Goal: Information Seeking & Learning: Learn about a topic

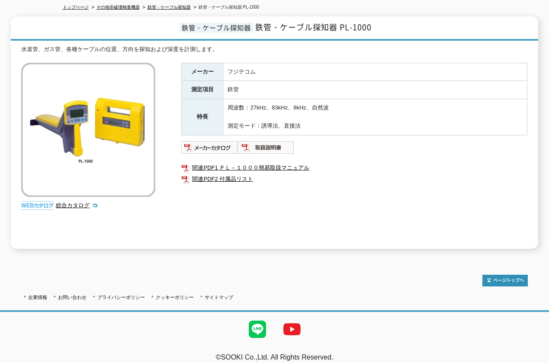
scroll to position [102, 0]
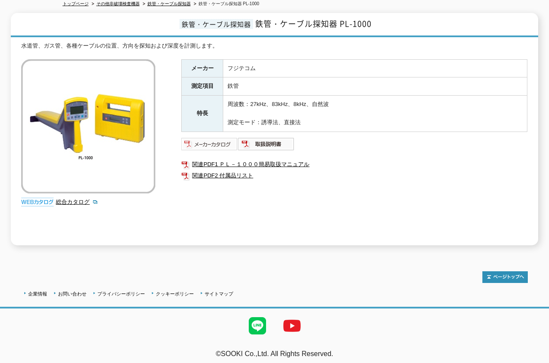
click at [212, 141] on img at bounding box center [209, 144] width 57 height 14
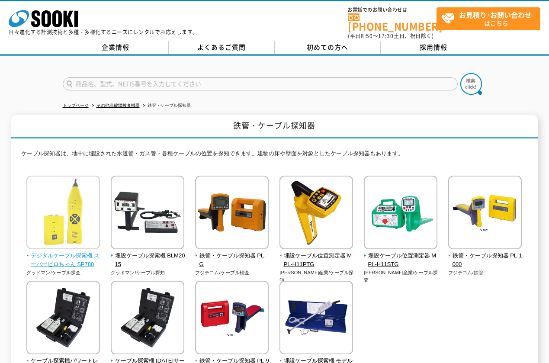
click at [57, 251] on span "デジタルケーブル探索機 スーパーピロちゃん SP780" at bounding box center [63, 260] width 74 height 18
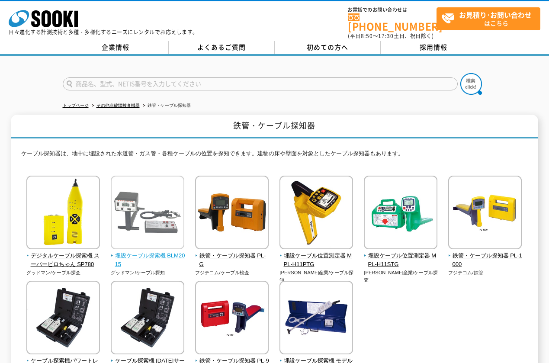
click at [145, 251] on span "埋設ケーブル探索機 BLM2015" at bounding box center [148, 260] width 74 height 18
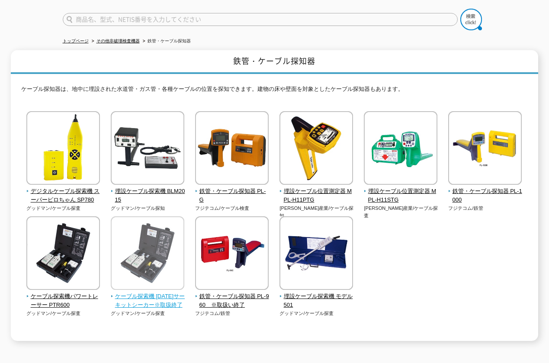
scroll to position [87, 0]
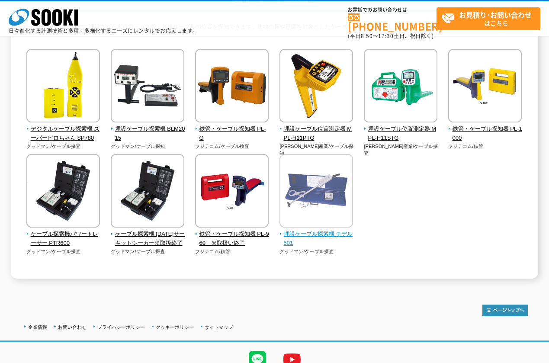
click at [331, 233] on span "埋設ケーブル探索機 モデル501" at bounding box center [317, 239] width 74 height 18
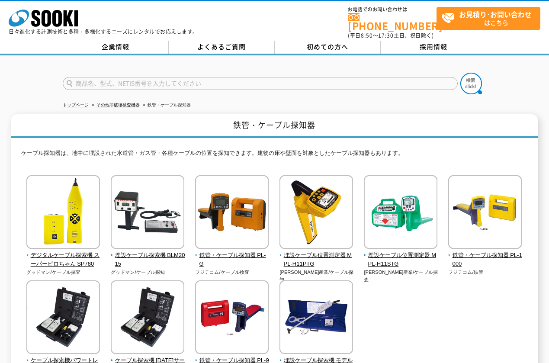
scroll to position [0, 0]
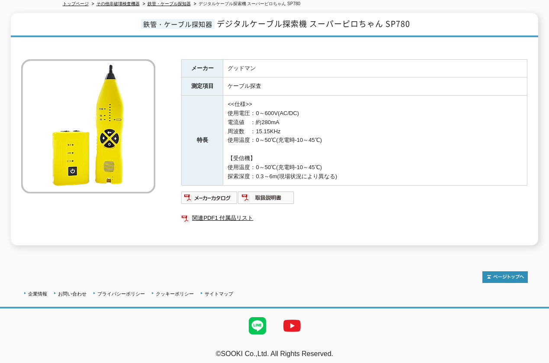
scroll to position [58, 0]
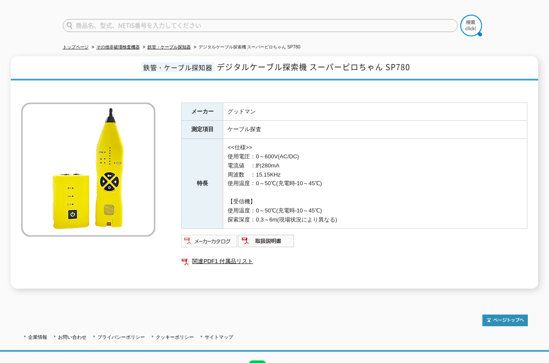
click at [208, 238] on img at bounding box center [209, 241] width 57 height 14
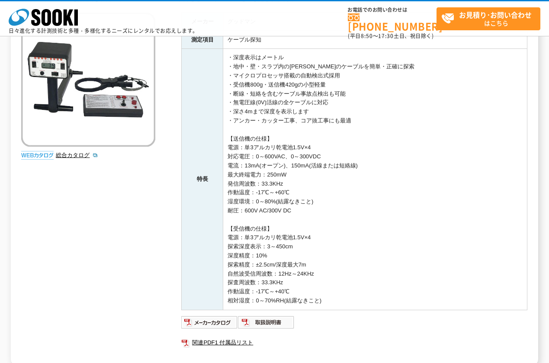
scroll to position [216, 0]
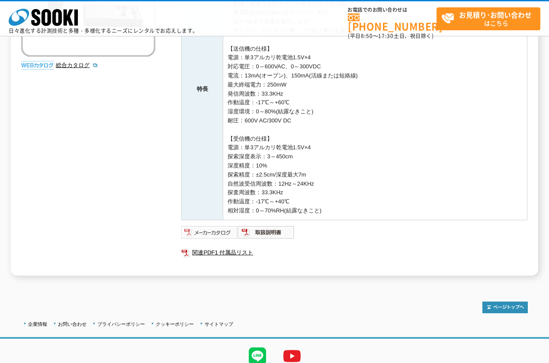
click at [202, 234] on img at bounding box center [209, 232] width 57 height 14
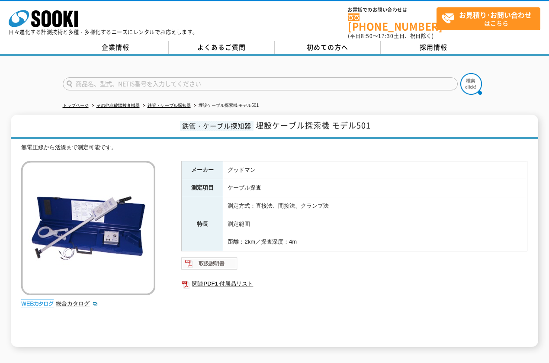
click at [202, 261] on img at bounding box center [209, 264] width 57 height 14
